Goal: Book appointment/travel/reservation

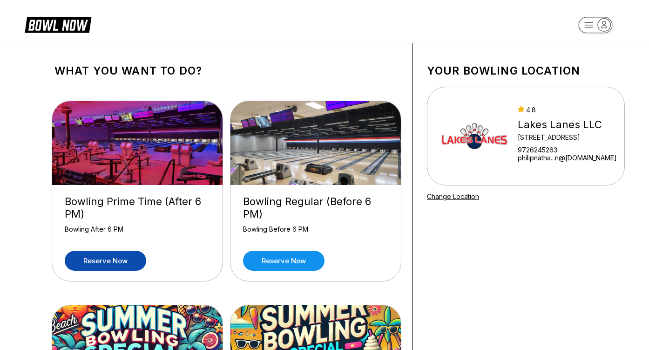
click at [130, 266] on link "Reserve now" at bounding box center [105, 260] width 81 height 20
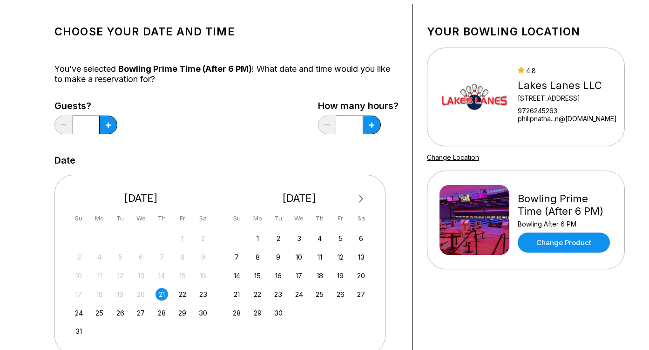
scroll to position [93, 0]
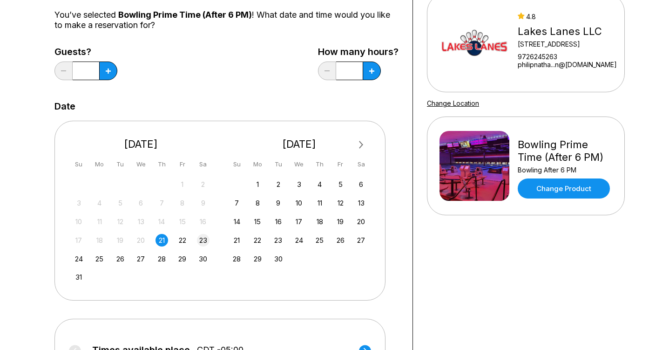
click at [201, 242] on div "23" at bounding box center [203, 240] width 13 height 13
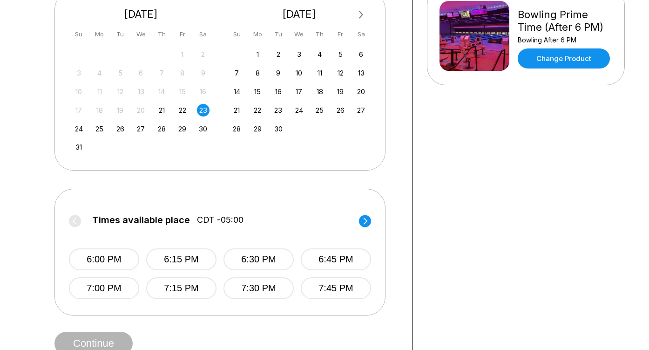
scroll to position [279, 0]
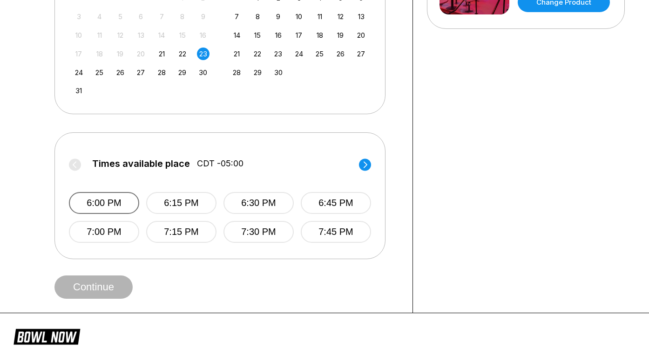
click at [111, 201] on button "6:00 PM" at bounding box center [104, 203] width 70 height 22
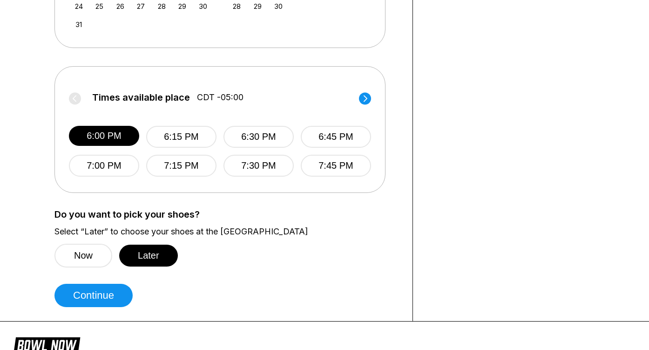
scroll to position [372, 0]
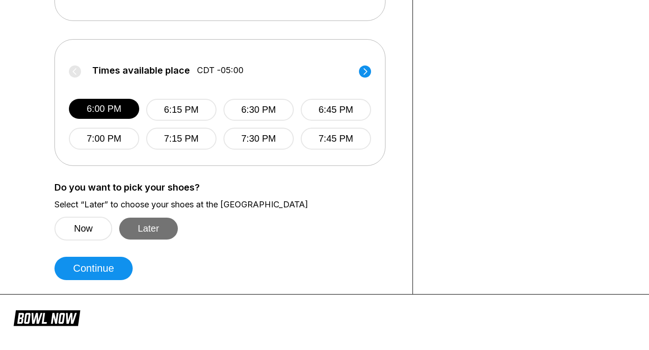
click at [152, 230] on button "Later" at bounding box center [148, 228] width 59 height 22
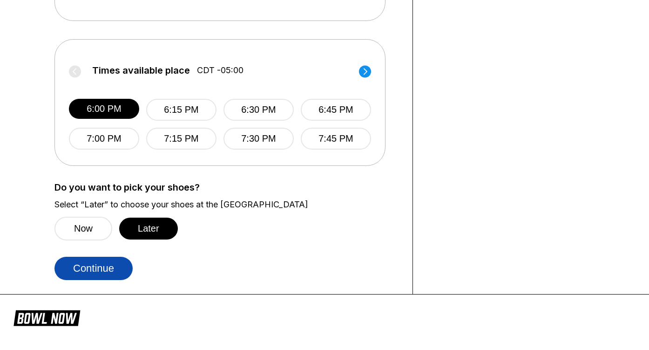
click at [118, 278] on button "Continue" at bounding box center [93, 268] width 78 height 23
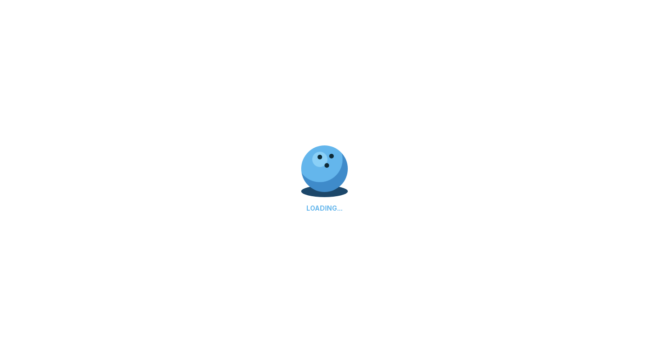
select select "**"
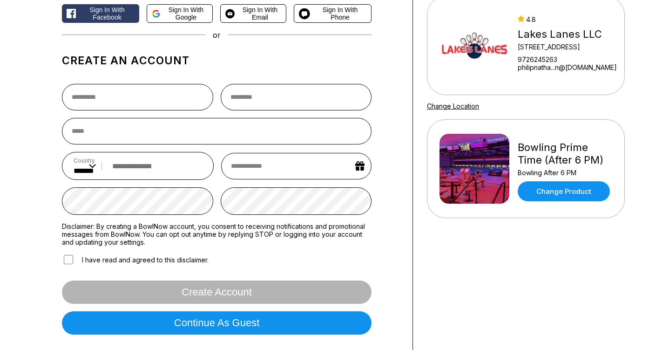
scroll to position [93, 0]
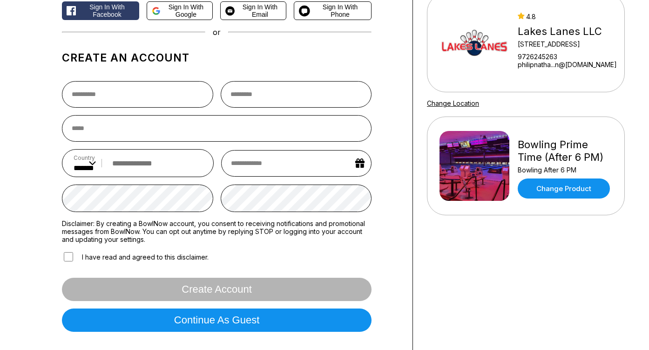
drag, startPoint x: 598, startPoint y: 43, endPoint x: 517, endPoint y: 42, distance: 81.0
click at [517, 42] on div "[GEOGRAPHIC_DATA] LLC [STREET_ADDRESS][GEOGRAPHIC_DATA]...n@[DOMAIN_NAME]" at bounding box center [528, 43] width 177 height 70
copy div "[STREET_ADDRESS]"
